Goal: Task Accomplishment & Management: Use online tool/utility

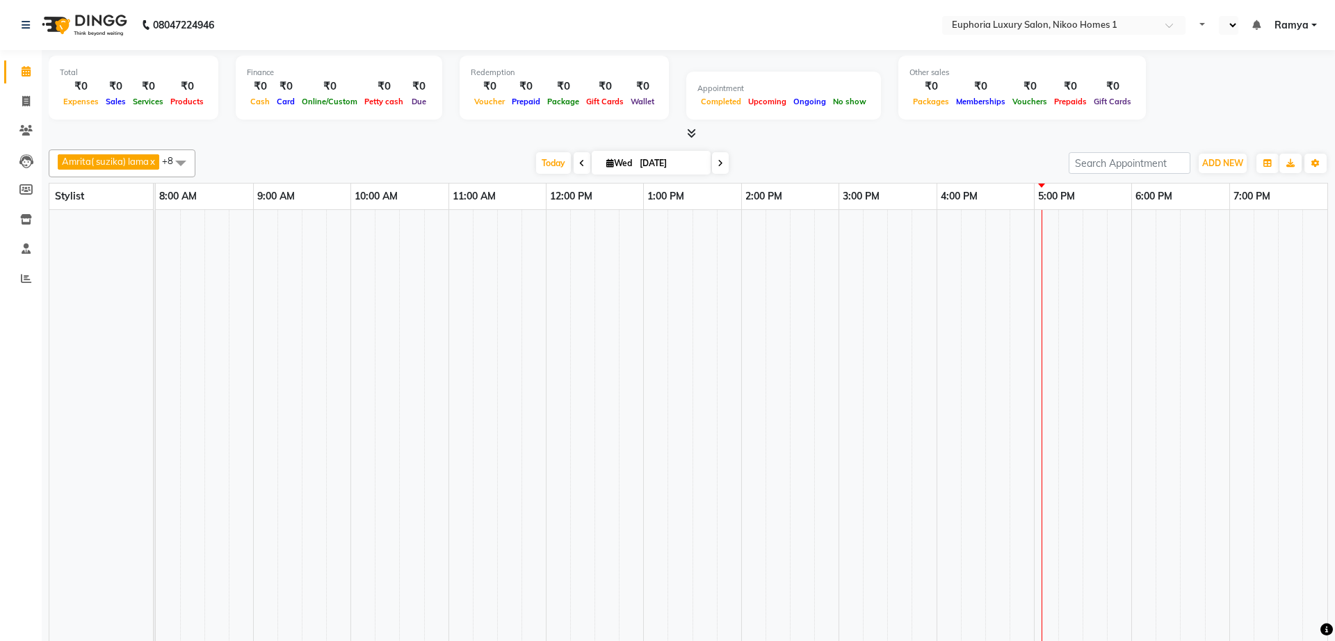
select select "en"
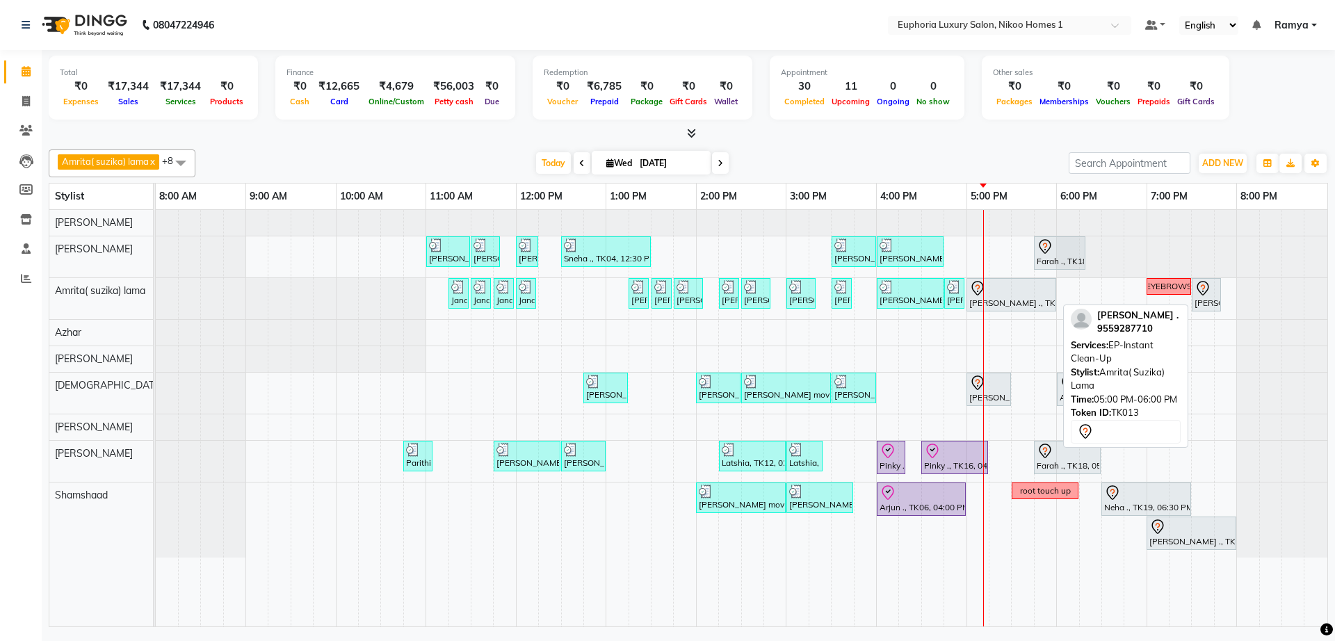
click at [1001, 291] on div at bounding box center [1012, 288] width 84 height 17
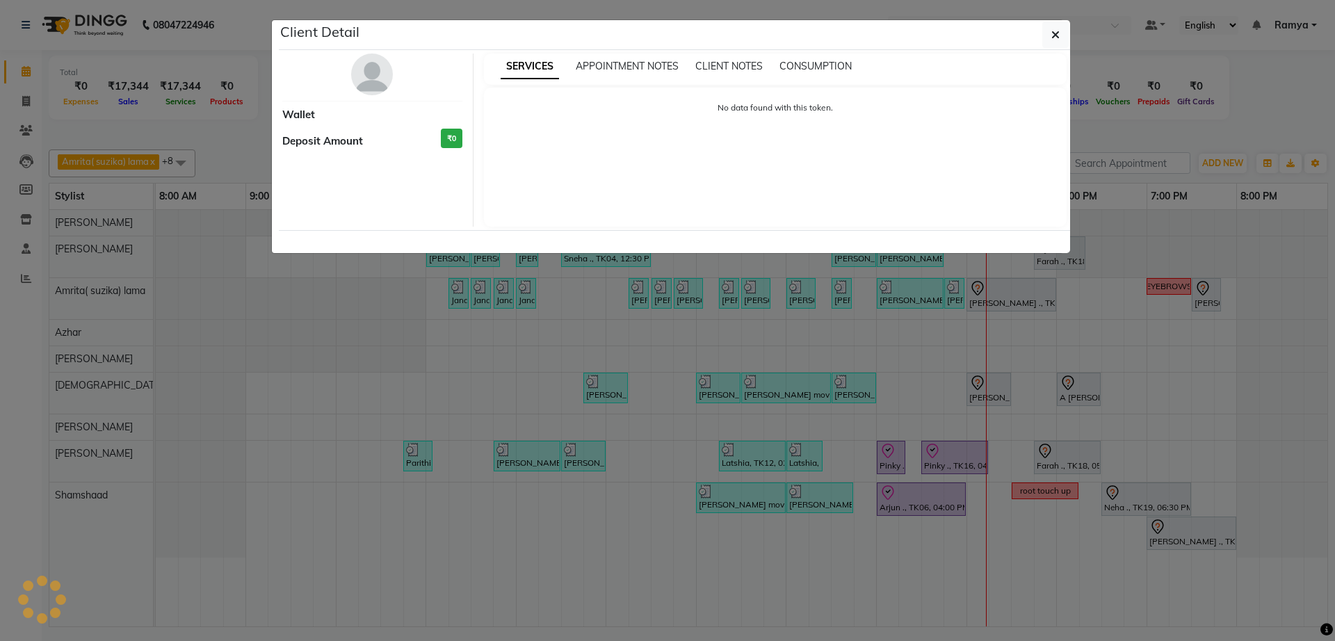
select select "7"
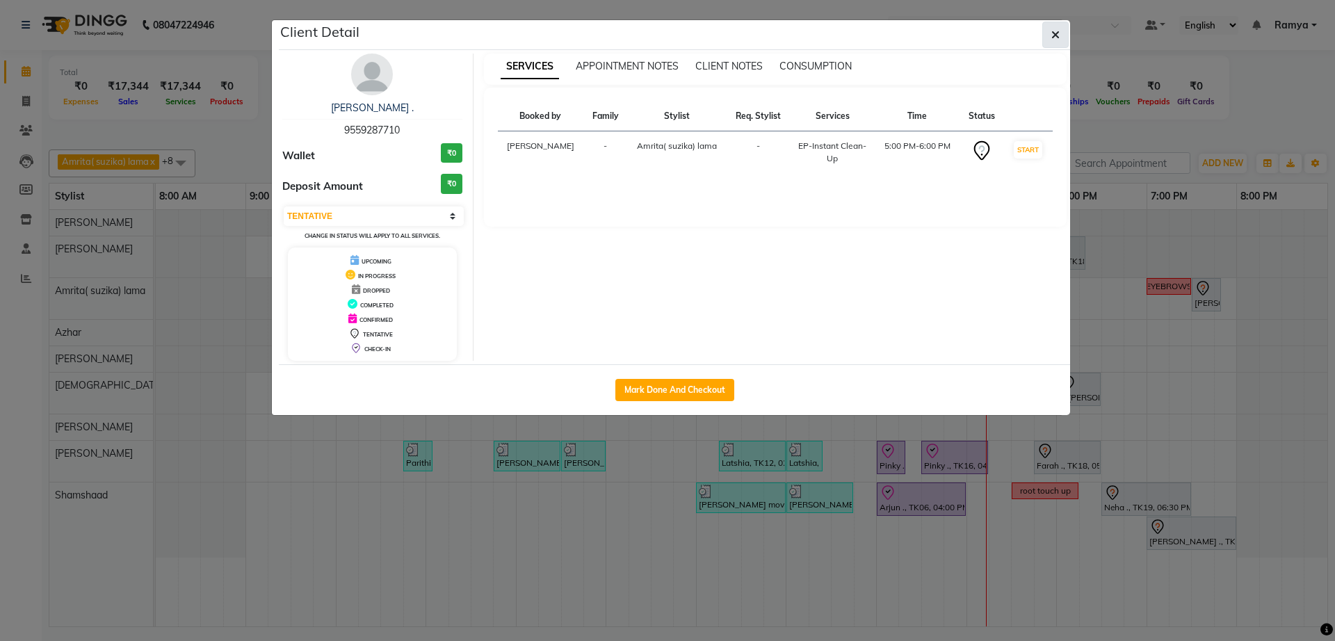
click at [1059, 40] on icon "button" at bounding box center [1056, 34] width 8 height 11
